Goal: Navigation & Orientation: Find specific page/section

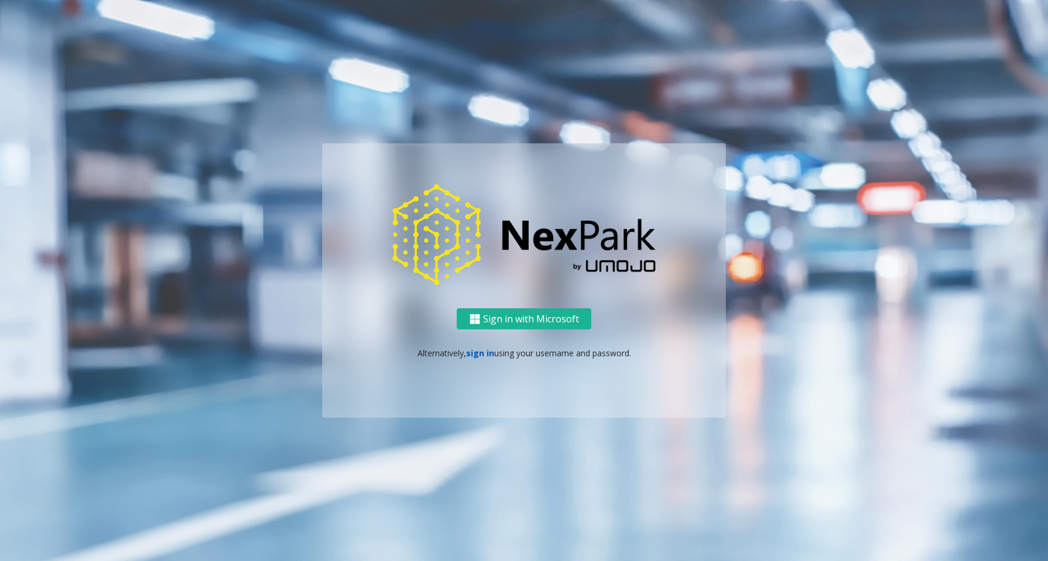
click at [476, 356] on link "sign in" at bounding box center [480, 352] width 28 height 11
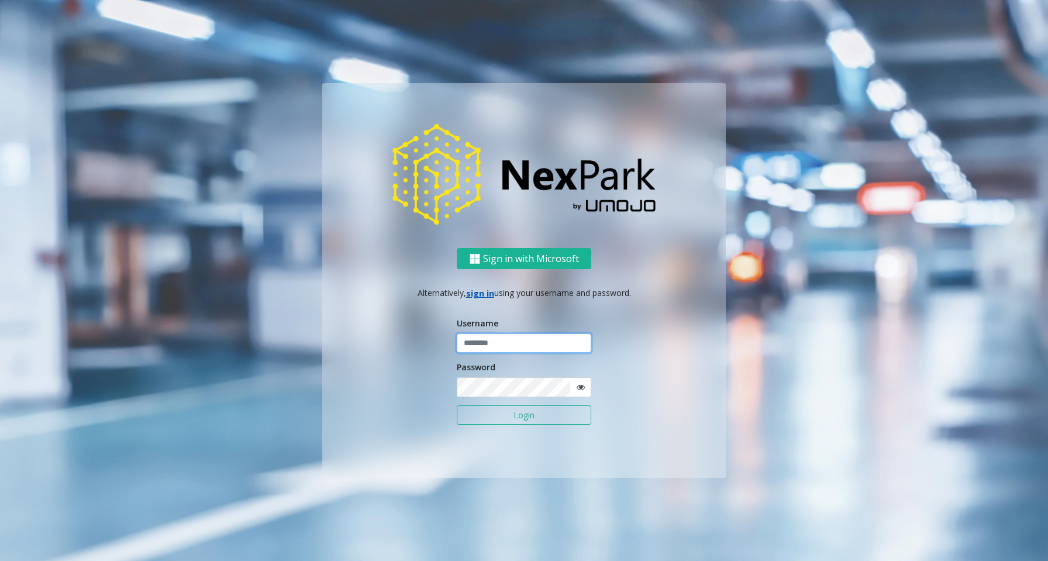
type input "********"
click at [524, 413] on button "Login" at bounding box center [524, 415] width 135 height 20
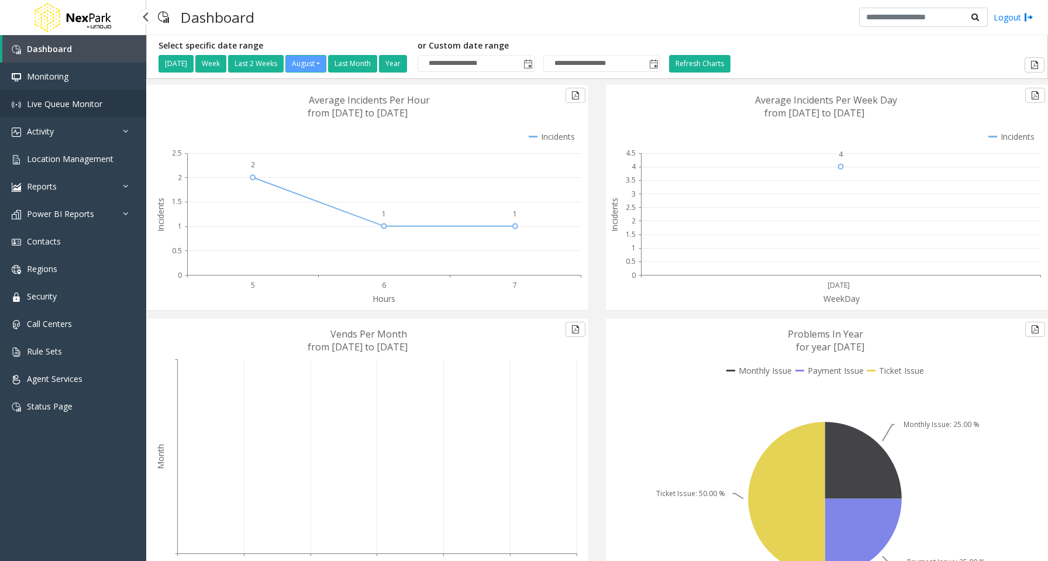
click at [57, 99] on span "Live Queue Monitor" at bounding box center [64, 103] width 75 height 11
